Goal: Transaction & Acquisition: Download file/media

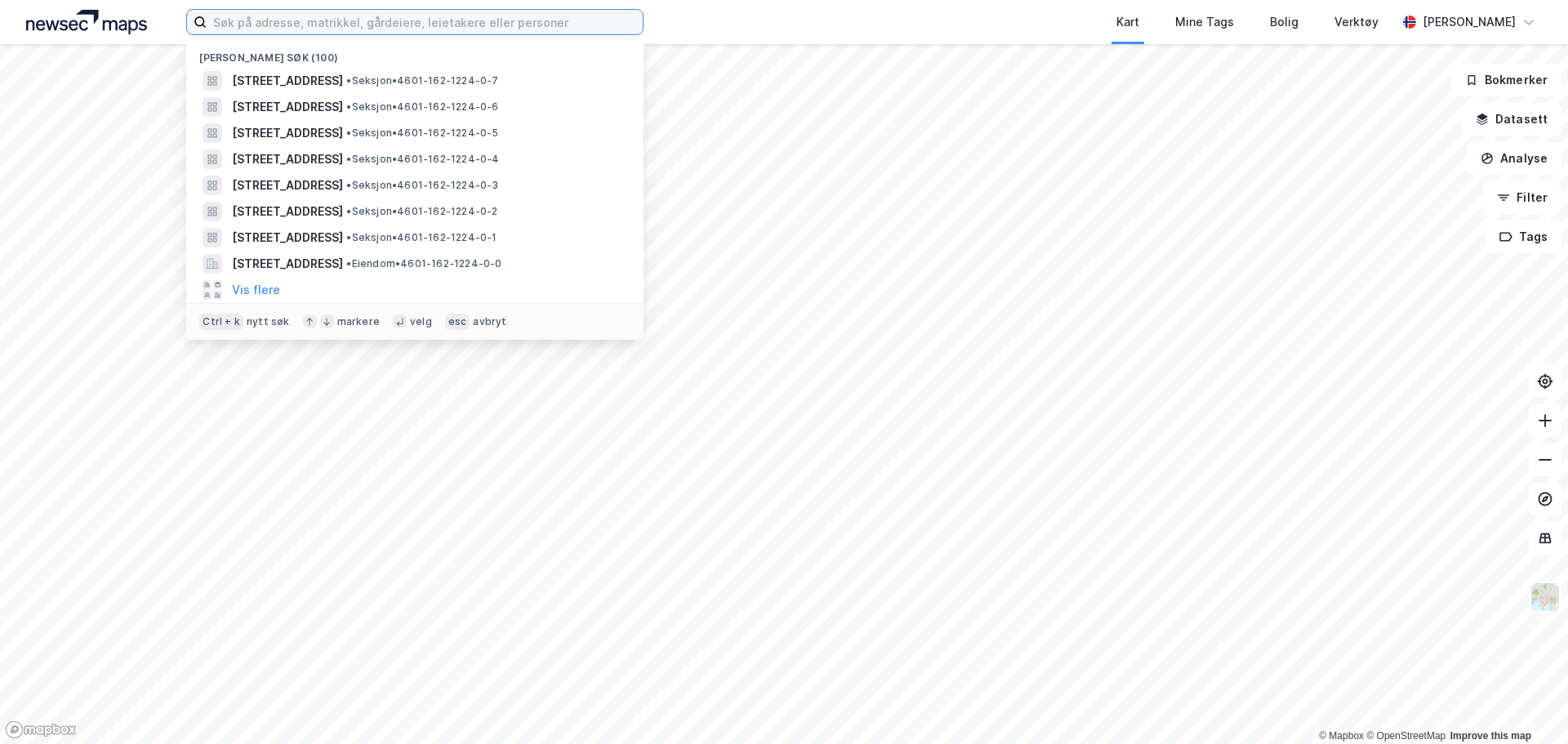
click at [378, 16] on input at bounding box center [425, 22] width 436 height 25
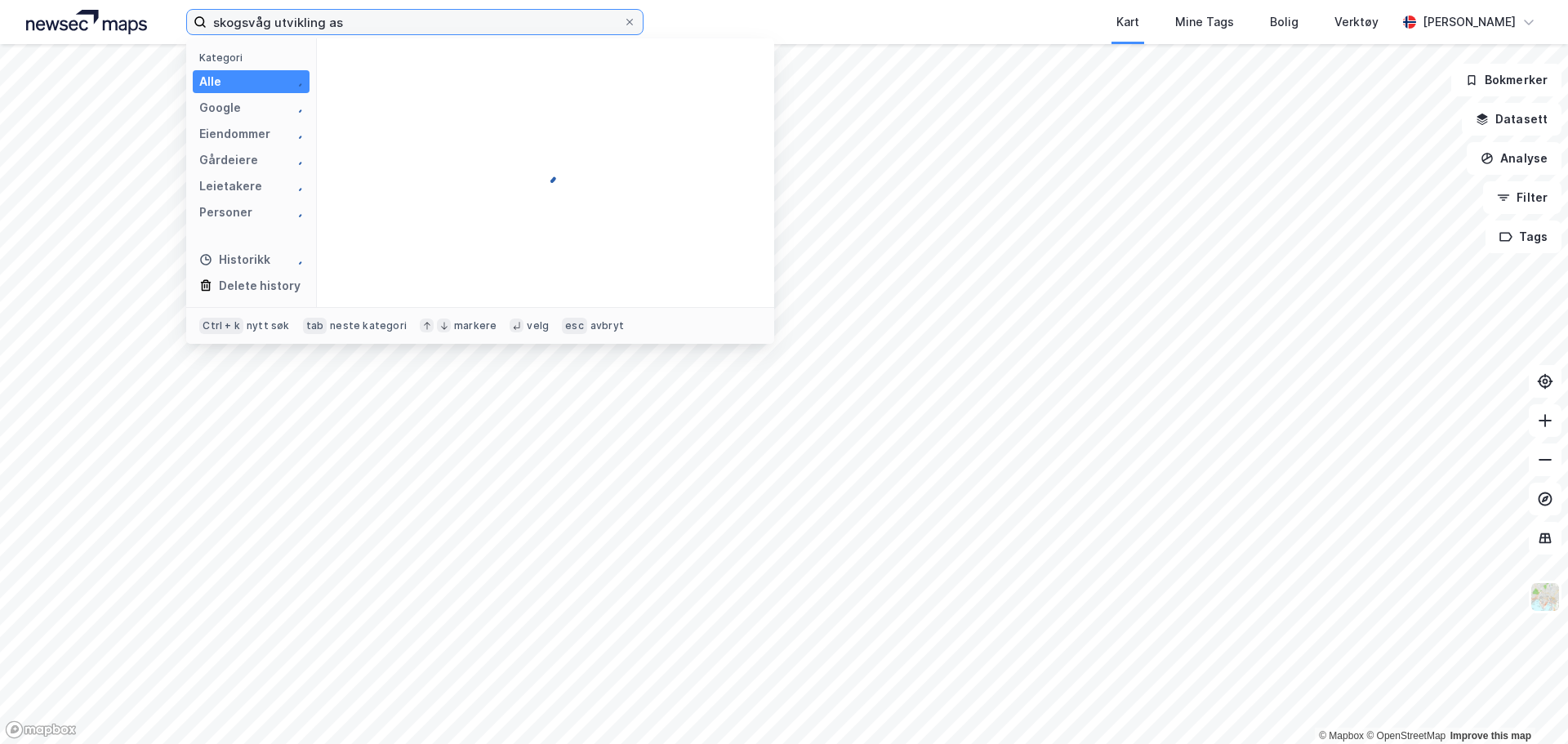
type input "skogsvåg utvikling as"
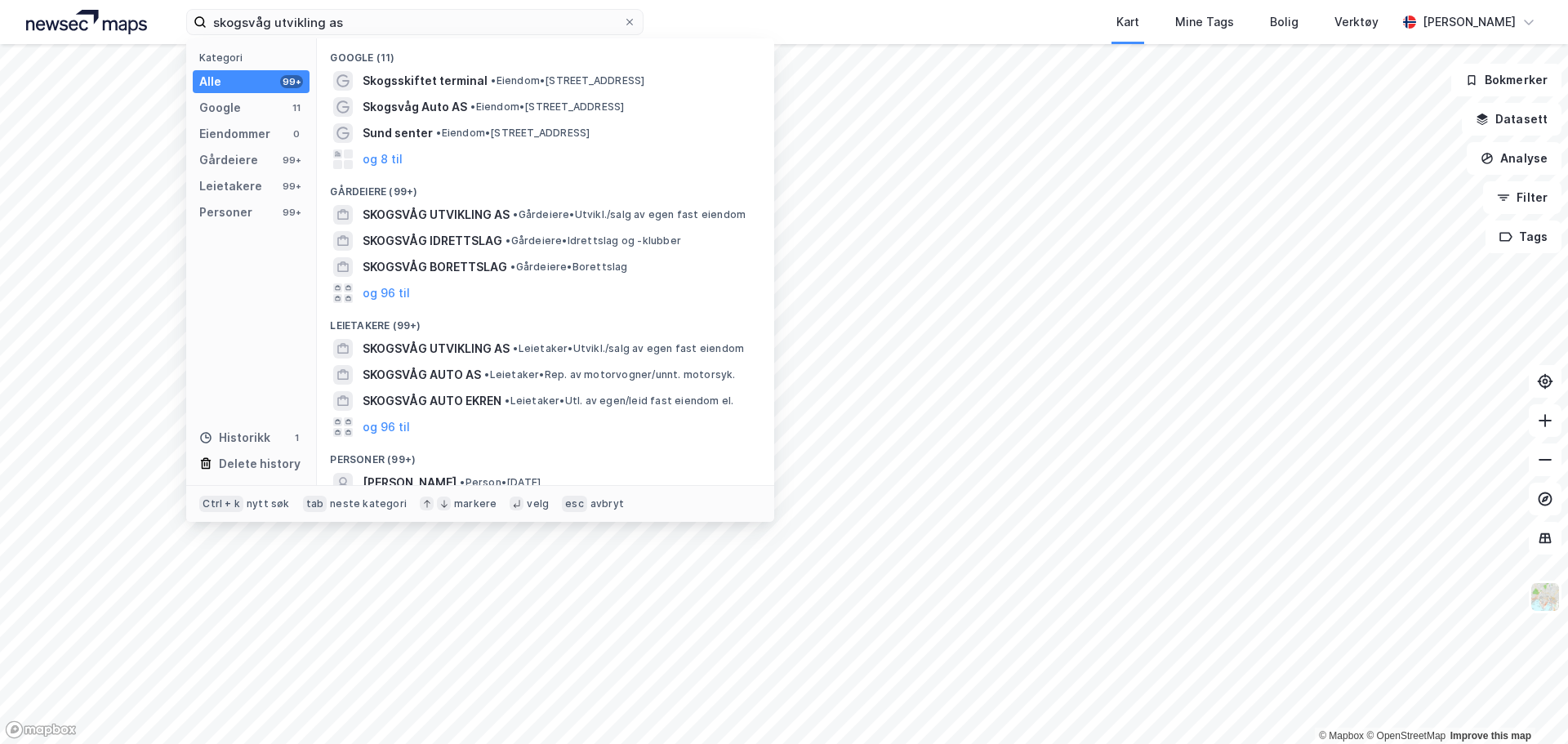
click at [424, 210] on span "SKOGSVÅG UTVIKLING AS" at bounding box center [436, 215] width 147 height 20
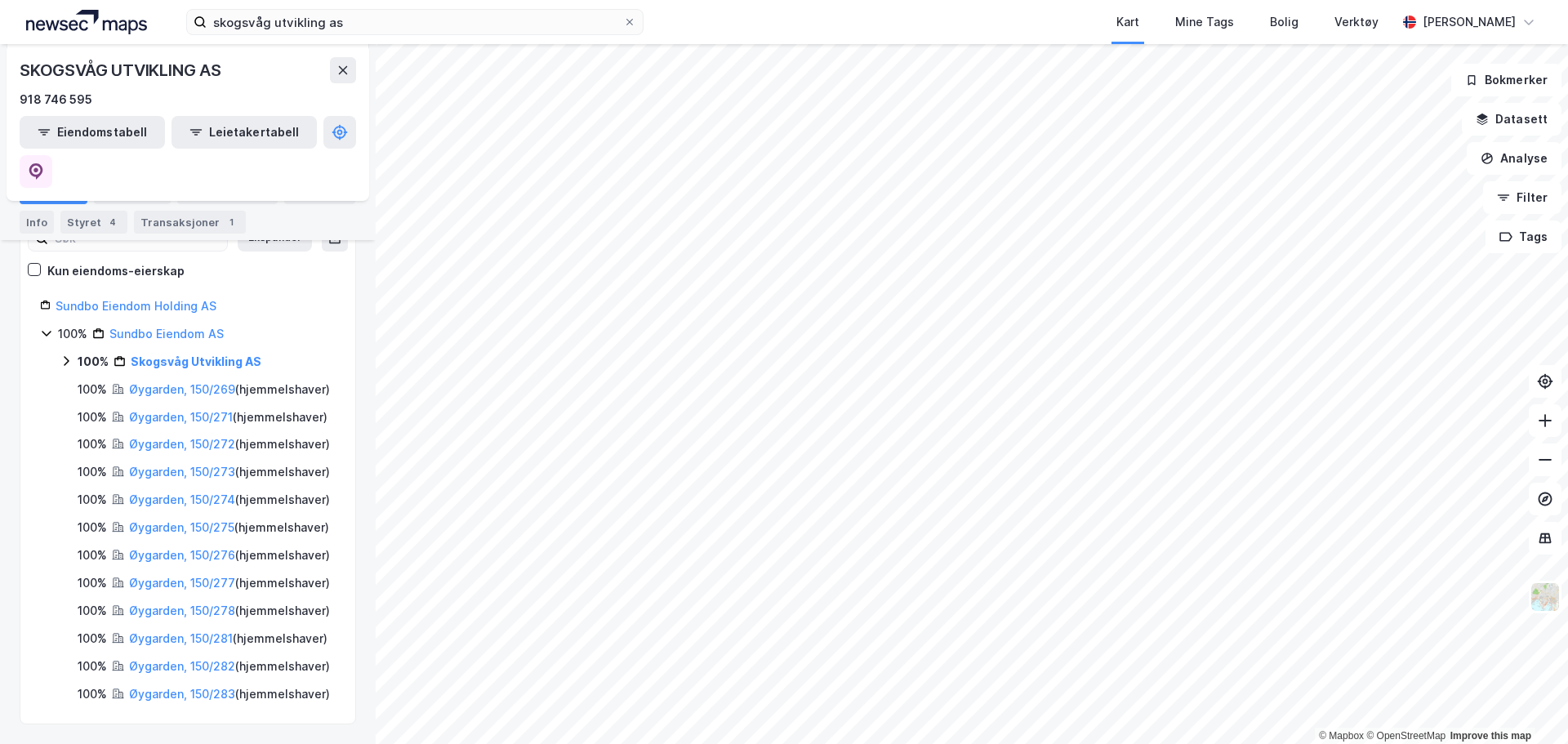
scroll to position [163, 0]
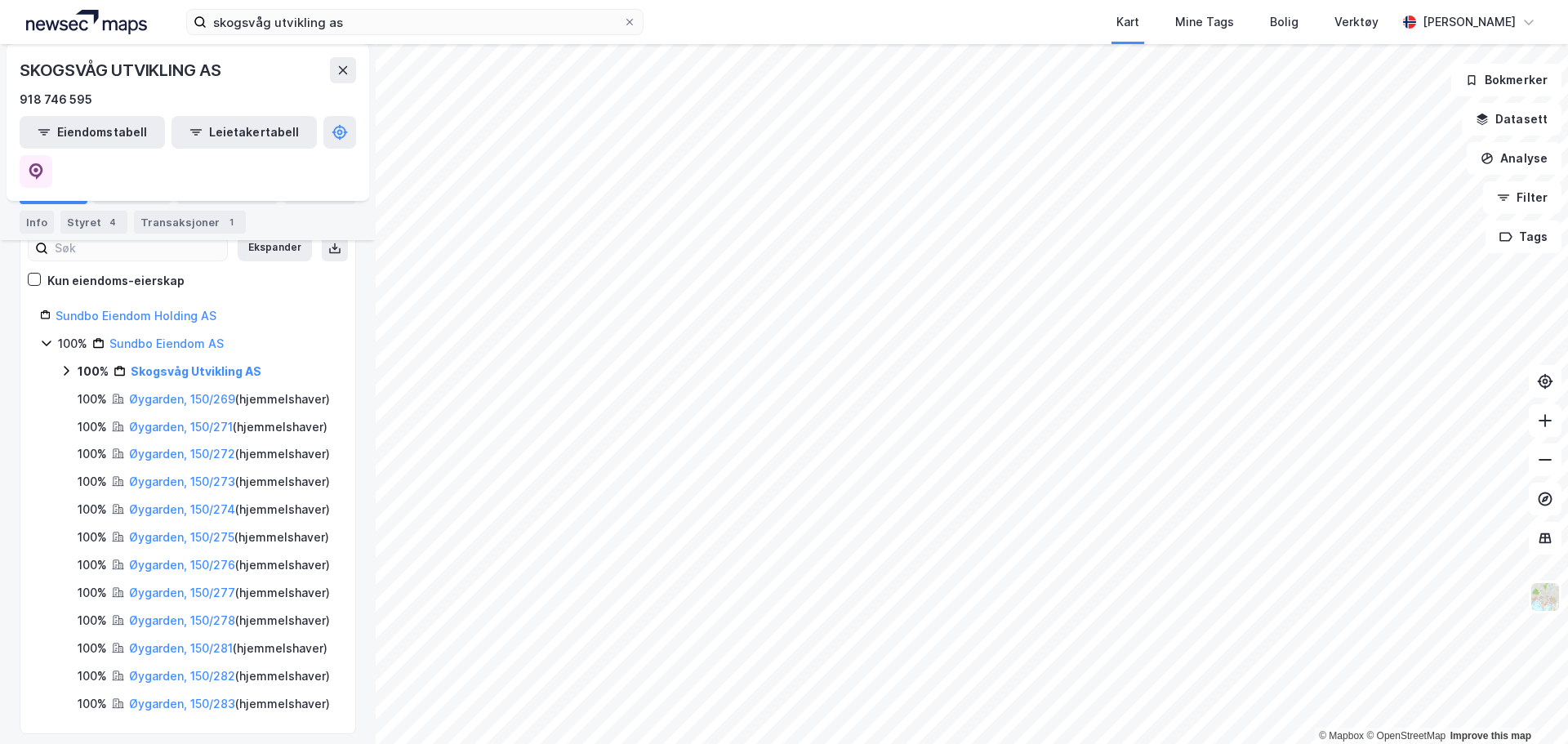
click at [62, 365] on icon at bounding box center [66, 371] width 13 height 13
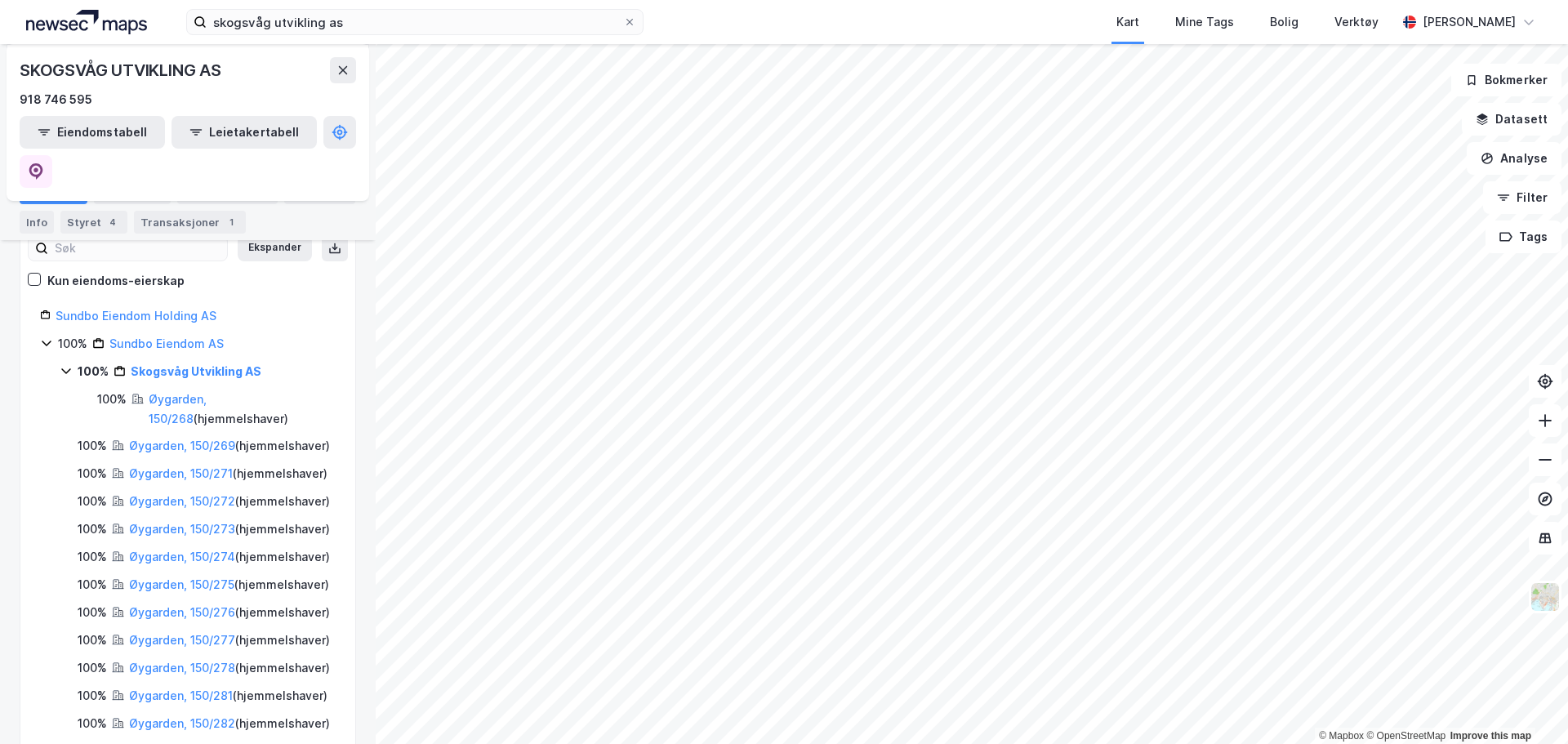
click at [174, 392] on link "Øygarden, 150/268" at bounding box center [177, 409] width 58 height 34
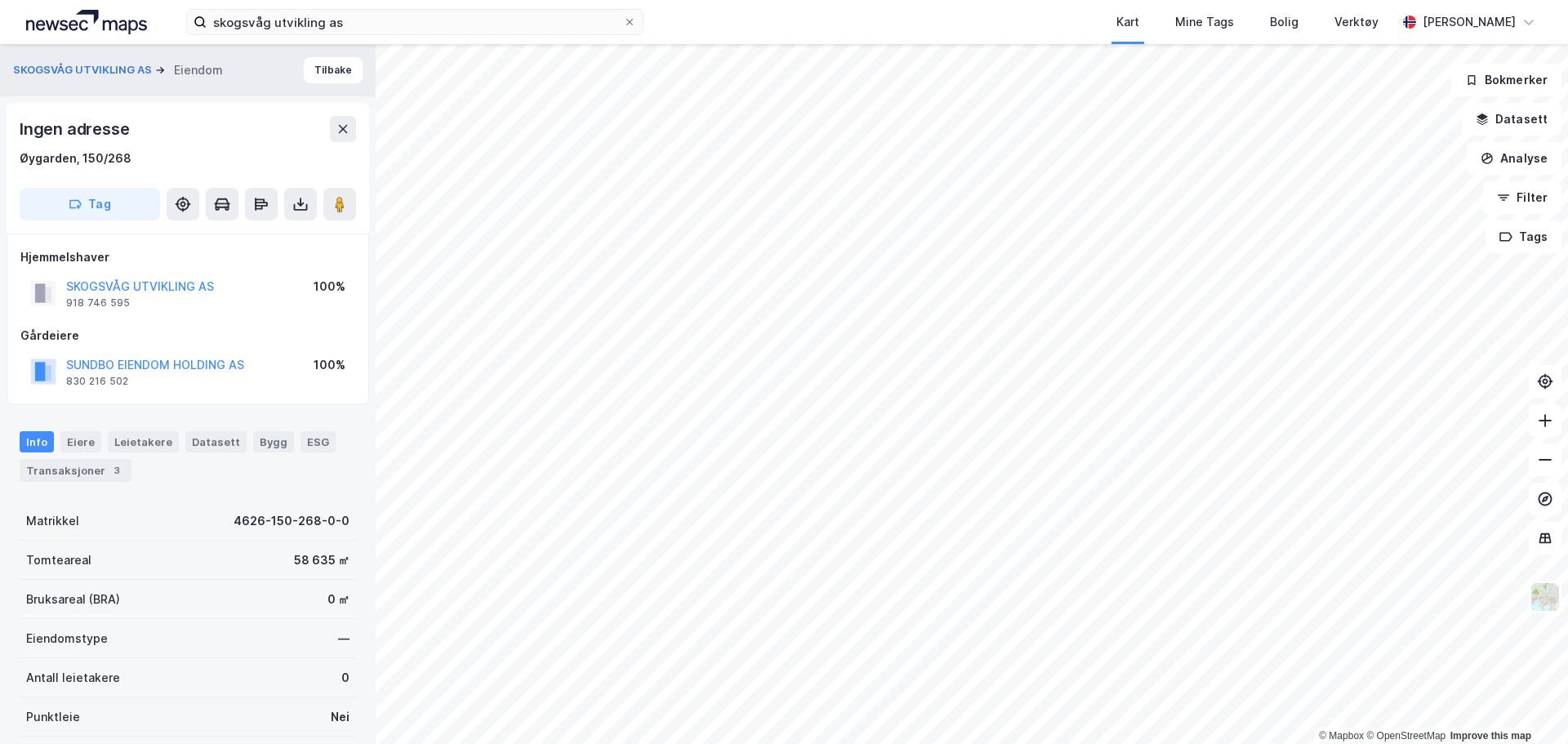
click at [296, 208] on icon at bounding box center [301, 204] width 16 height 16
click at [250, 241] on div "Last ned grunnbok" at bounding box center [219, 236] width 95 height 13
